Goal: Task Accomplishment & Management: Use online tool/utility

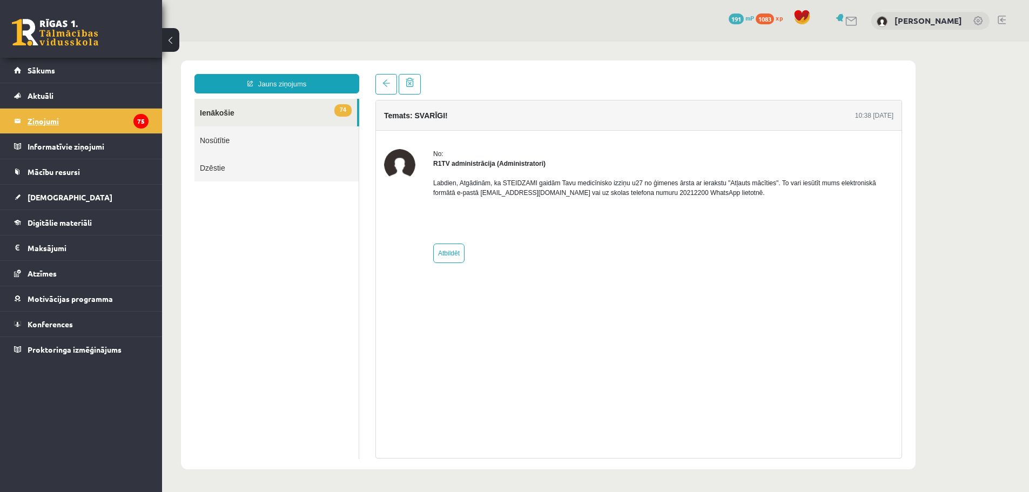
drag, startPoint x: 0, startPoint y: 0, endPoint x: 107, endPoint y: 129, distance: 167.7
click at [107, 129] on legend "Ziņojumi 75" at bounding box center [88, 121] width 121 height 25
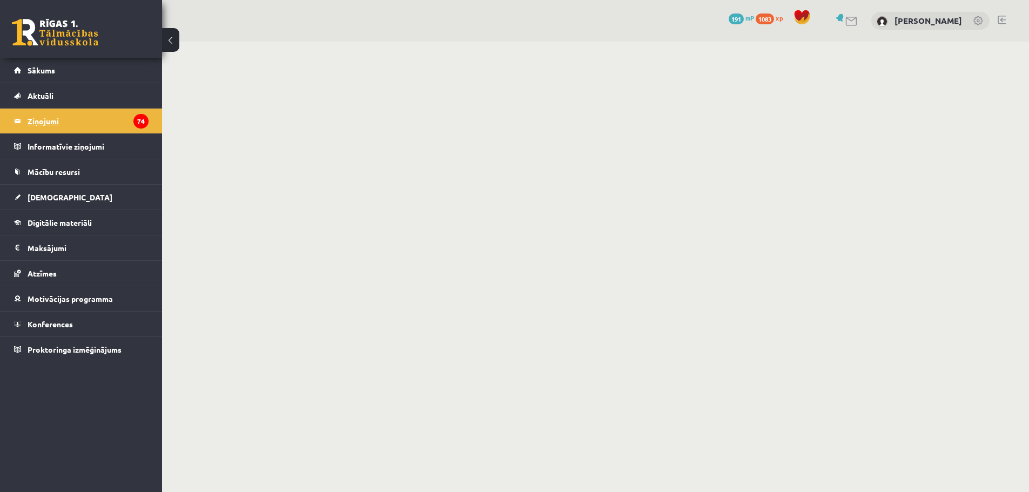
click at [29, 122] on legend "Ziņojumi 74" at bounding box center [88, 121] width 121 height 25
click at [32, 28] on link at bounding box center [55, 32] width 86 height 27
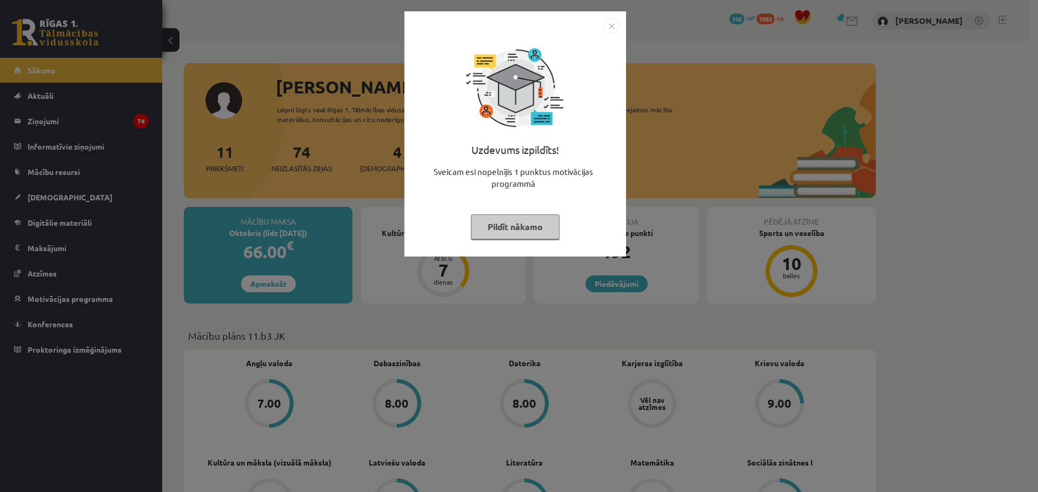
click at [483, 216] on button "Pildīt nākamo" at bounding box center [515, 227] width 89 height 25
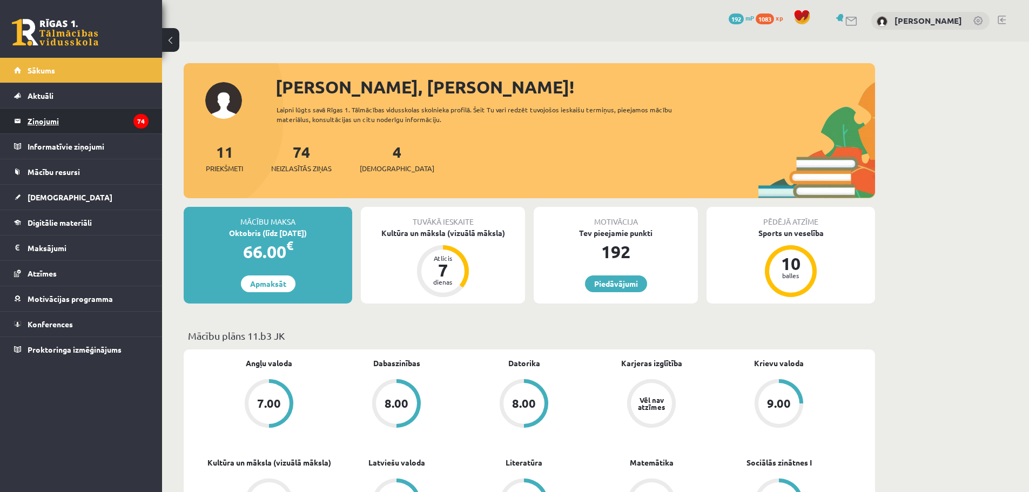
click at [65, 123] on legend "Ziņojumi 74" at bounding box center [88, 121] width 121 height 25
